Goal: Transaction & Acquisition: Purchase product/service

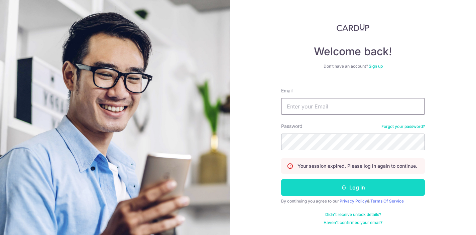
type input "[EMAIL_ADDRESS][DOMAIN_NAME]"
click at [324, 191] on button "Log in" at bounding box center [353, 187] width 144 height 17
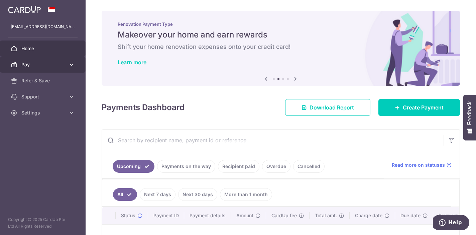
click at [65, 62] on span "Pay" at bounding box center [43, 64] width 44 height 7
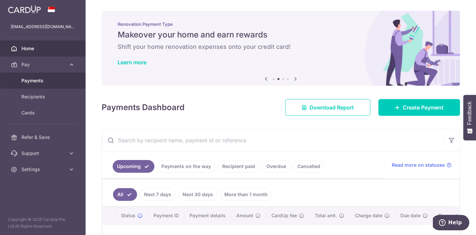
click at [43, 79] on span "Payments" at bounding box center [43, 80] width 44 height 7
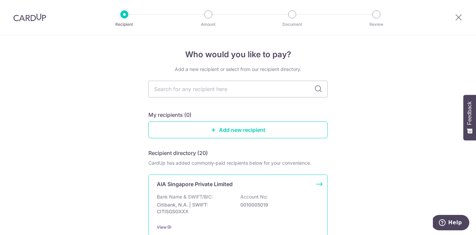
click at [238, 189] on div "AIA Singapore Private Limited Bank Name & SWIFT/BIC: Citibank, N.A. | SWIFT: CI…" at bounding box center [237, 205] width 179 height 62
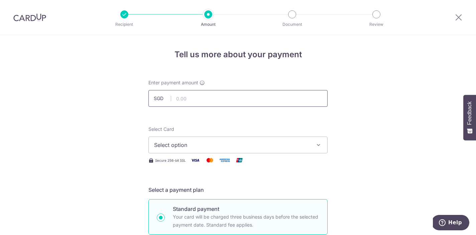
click at [188, 99] on input "text" at bounding box center [237, 98] width 179 height 17
type input "6,966.00"
click at [163, 141] on span "Select option" at bounding box center [232, 145] width 156 height 8
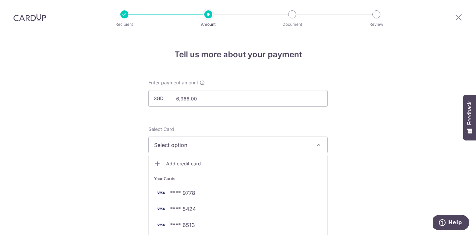
scroll to position [91, 0]
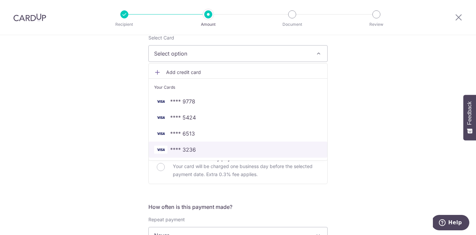
click at [180, 148] on span "**** 3236" at bounding box center [183, 149] width 26 height 8
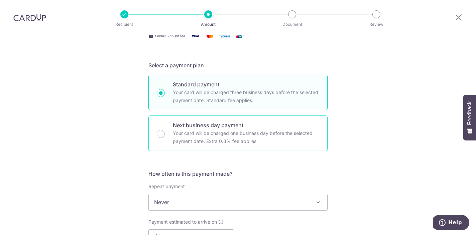
scroll to position [168, 0]
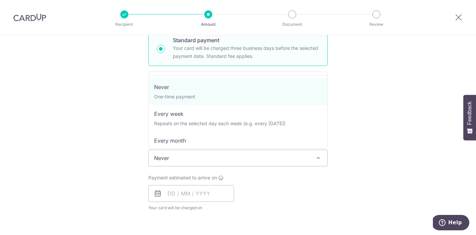
click at [185, 155] on span "Never" at bounding box center [238, 158] width 178 height 16
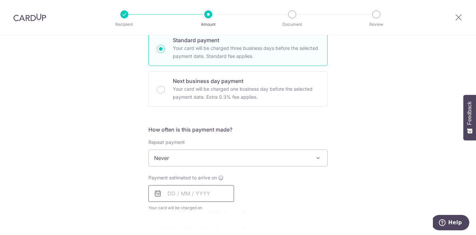
click at [186, 197] on input "text" at bounding box center [191, 193] width 86 height 17
click at [200, 179] on span "Payment estimated to arrive on" at bounding box center [182, 177] width 69 height 7
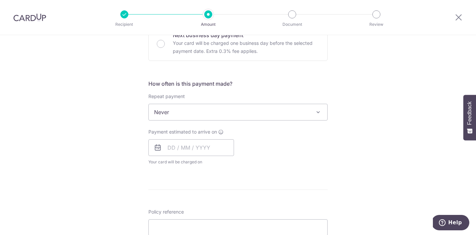
scroll to position [227, 0]
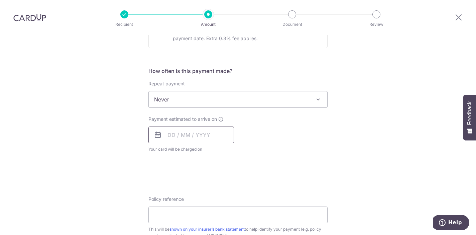
click at [197, 132] on input "text" at bounding box center [191, 134] width 86 height 17
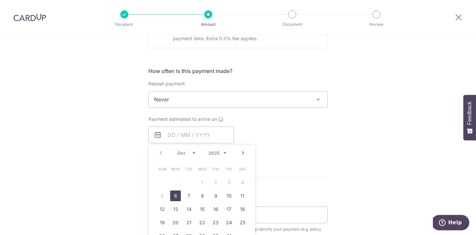
click at [174, 198] on link "6" at bounding box center [175, 195] width 11 height 11
type input "[DATE]"
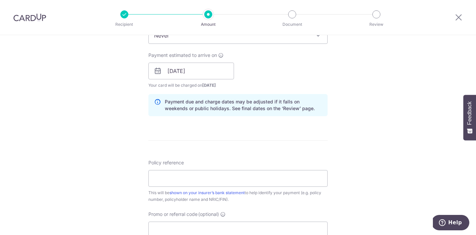
scroll to position [314, 0]
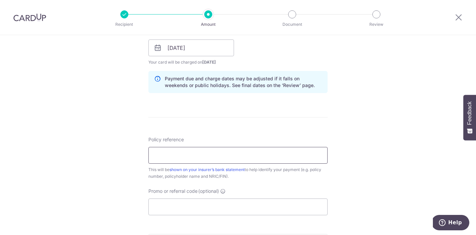
click at [174, 158] on input "Policy reference" at bounding box center [237, 155] width 179 height 17
paste input "U125319197"
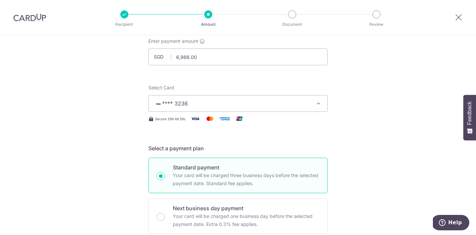
scroll to position [0, 0]
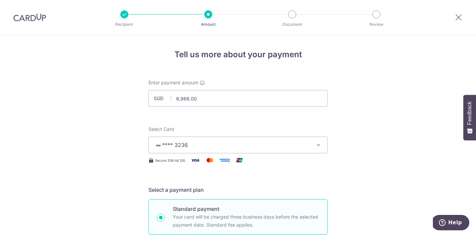
type input "U125319197"
click at [27, 16] on img at bounding box center [29, 17] width 33 height 8
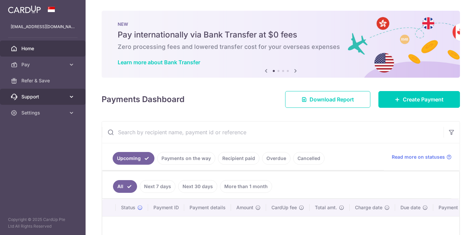
click at [64, 96] on span "Support" at bounding box center [43, 96] width 44 height 7
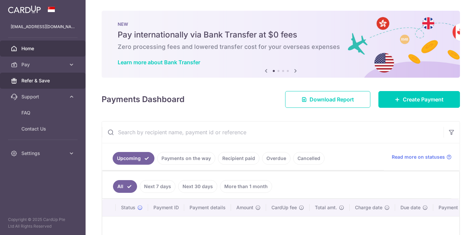
click at [56, 84] on span "Refer & Save" at bounding box center [43, 80] width 44 height 7
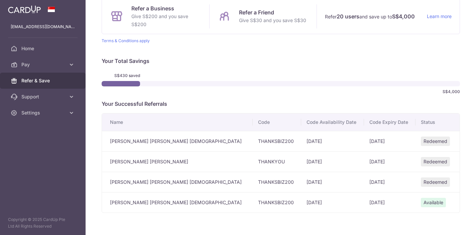
scroll to position [79, 0]
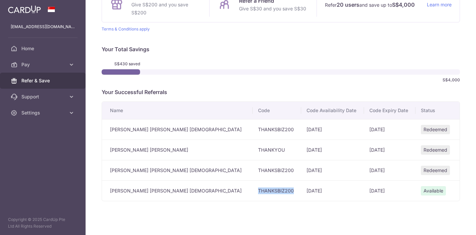
drag, startPoint x: 232, startPoint y: 191, endPoint x: 191, endPoint y: 191, distance: 41.4
click at [253, 191] on td "THANKSBIZ200" at bounding box center [277, 190] width 48 height 20
copy td "THANKSBIZ200"
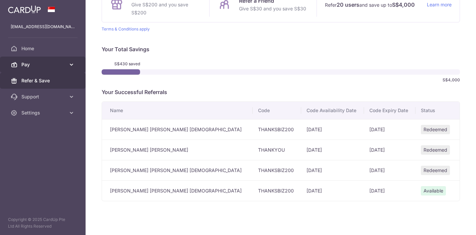
click at [38, 62] on span "Pay" at bounding box center [43, 64] width 44 height 7
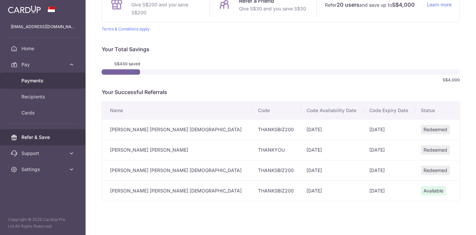
click at [34, 84] on link "Payments" at bounding box center [43, 81] width 86 height 16
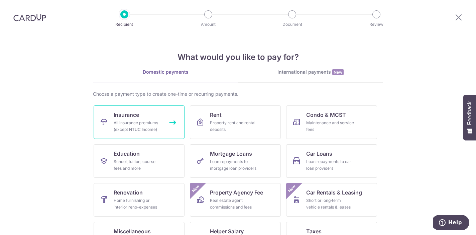
click at [140, 118] on link "Insurance All insurance premiums (except NTUC Income)" at bounding box center [139, 121] width 91 height 33
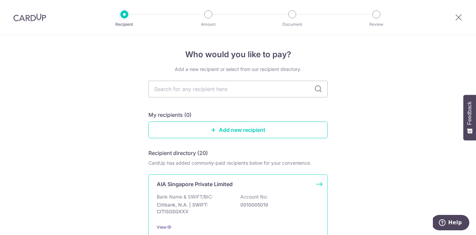
click at [210, 206] on p "Citibank, N.A. | SWIFT: CITISGSGXXX" at bounding box center [194, 207] width 75 height 13
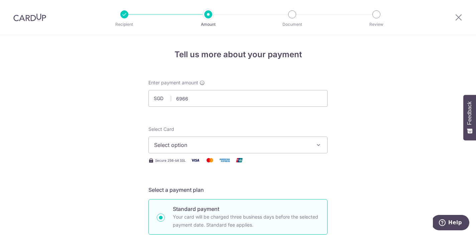
type input "6,966.00"
click at [177, 146] on span "Select option" at bounding box center [232, 145] width 156 height 8
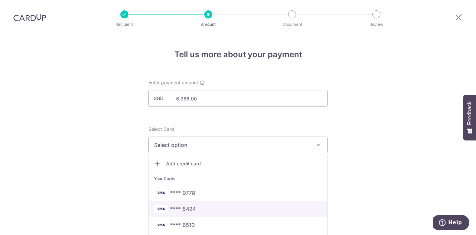
scroll to position [18, 0]
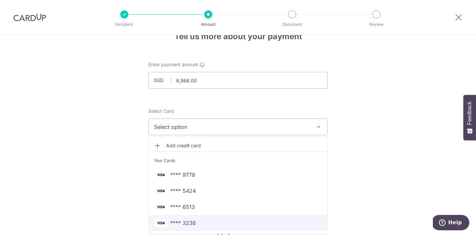
click at [180, 222] on span "**** 3236" at bounding box center [183, 223] width 26 height 8
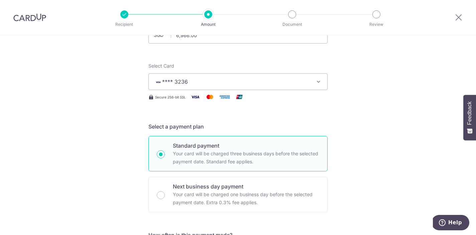
scroll to position [143, 0]
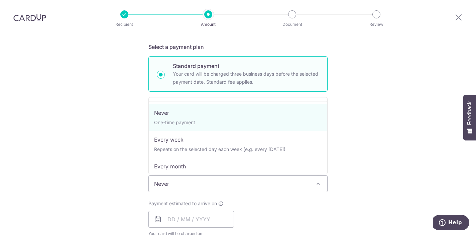
click at [186, 187] on span "Never" at bounding box center [238, 183] width 178 height 16
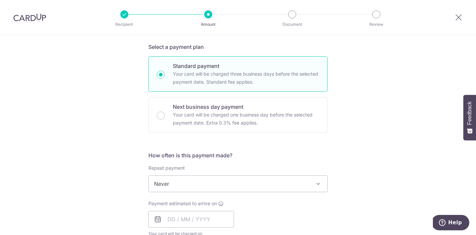
click at [188, 209] on div "Payment estimated to arrive on Your card will be charged on for the first payme…" at bounding box center [191, 218] width 86 height 37
click at [192, 218] on input "text" at bounding box center [191, 219] width 86 height 17
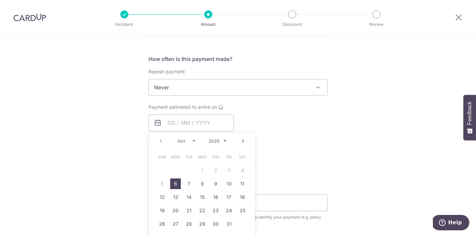
click at [174, 184] on link "6" at bounding box center [175, 183] width 11 height 11
type input "[DATE]"
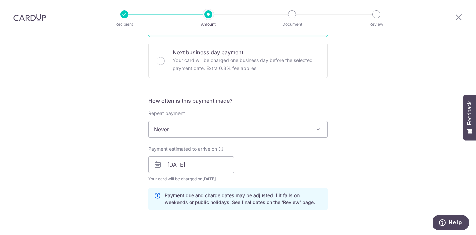
scroll to position [325, 0]
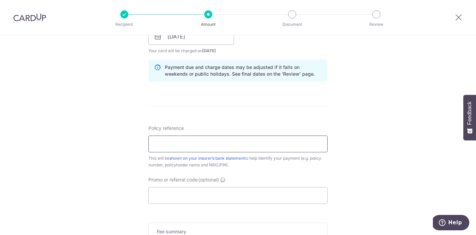
click at [195, 147] on input "Policy reference" at bounding box center [237, 143] width 179 height 17
paste input "THANKSBIZ200"
type input "THANKSBIZ200"
drag, startPoint x: 213, startPoint y: 147, endPoint x: 96, endPoint y: 147, distance: 117.6
click at [96, 147] on div "Tell us more about your payment Enter payment amount SGD 6,966.00 6966.00 Selec…" at bounding box center [238, 26] width 476 height 632
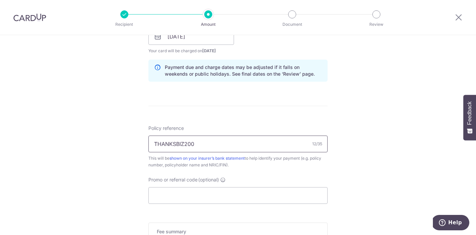
drag, startPoint x: 203, startPoint y: 145, endPoint x: 65, endPoint y: 145, distance: 138.0
click at [64, 145] on div "Tell us more about your payment Enter payment amount SGD 6,966.00 6966.00 Selec…" at bounding box center [238, 26] width 476 height 632
click at [190, 200] on input "Promo or referral code (optional)" at bounding box center [237, 195] width 179 height 17
paste input "THANKSBIZ200"
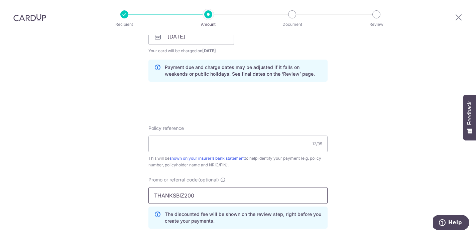
type input "THANKSBIZ200"
click at [257, 142] on input "Policy reference" at bounding box center [237, 143] width 179 height 17
paste input "U125319197"
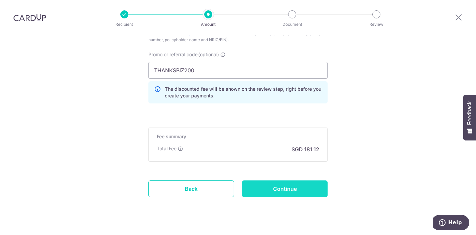
type input "U125319197"
click at [289, 191] on input "Continue" at bounding box center [285, 188] width 86 height 17
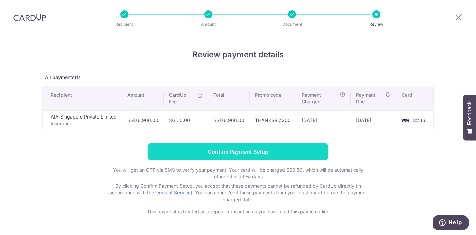
scroll to position [19, 0]
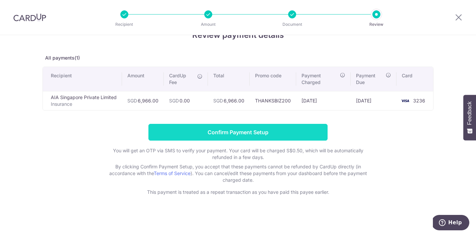
click at [277, 134] on input "Confirm Payment Setup" at bounding box center [237, 132] width 179 height 17
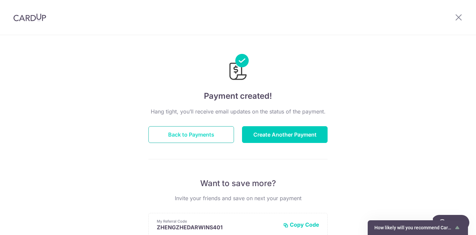
click at [208, 134] on button "Back to Payments" at bounding box center [191, 134] width 86 height 17
